Goal: Navigation & Orientation: Find specific page/section

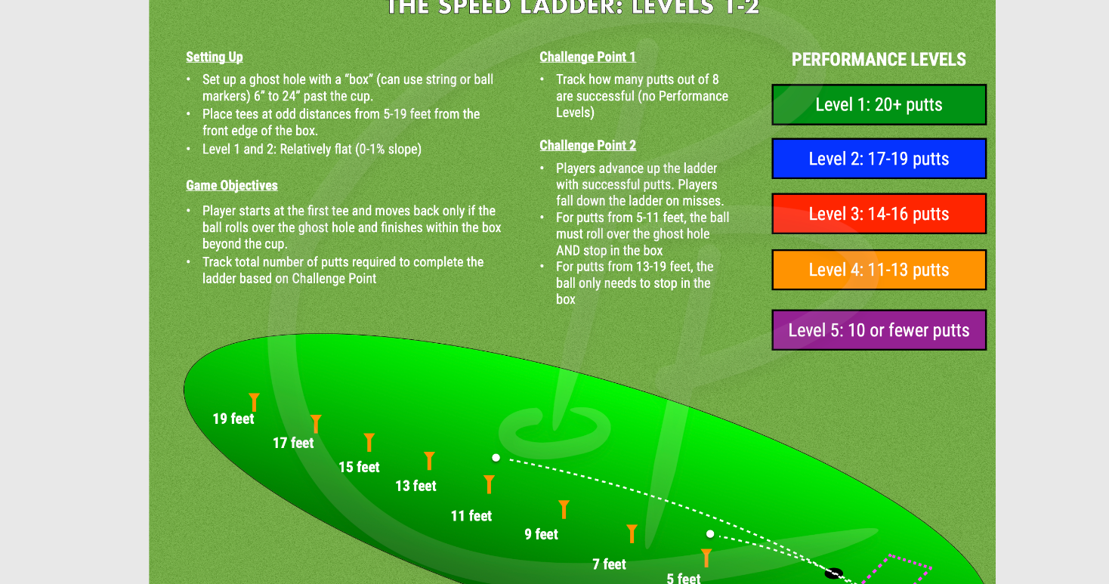
scroll to position [2690, 0]
